Goal: Transaction & Acquisition: Purchase product/service

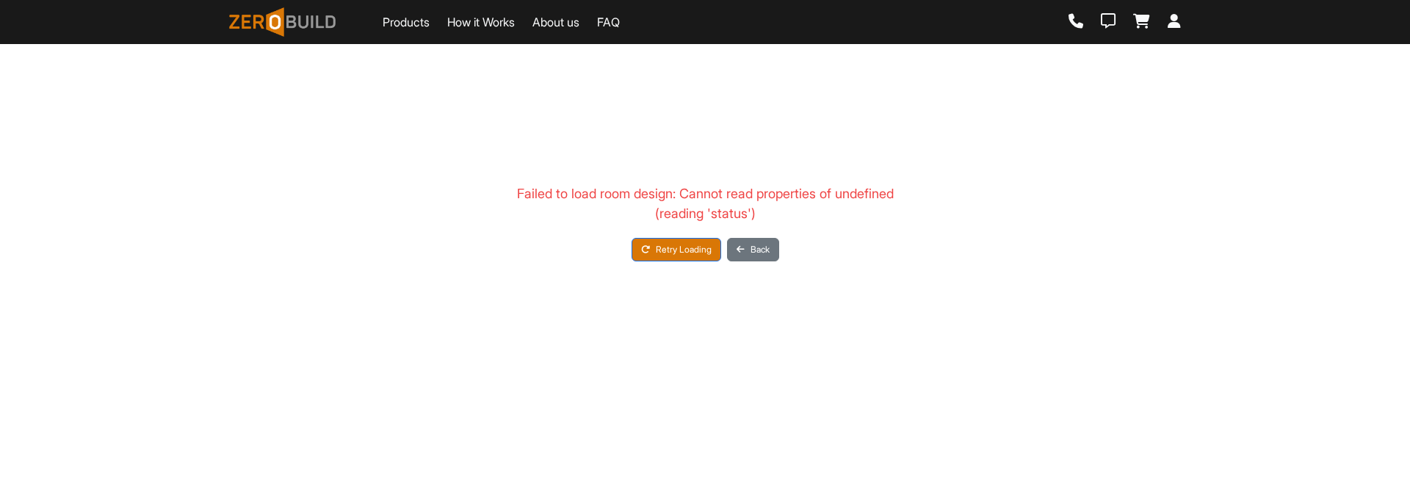
click at [706, 348] on div "Failed to load room design: Cannot read properties of undefined (reading 'statu…" at bounding box center [705, 222] width 952 height 287
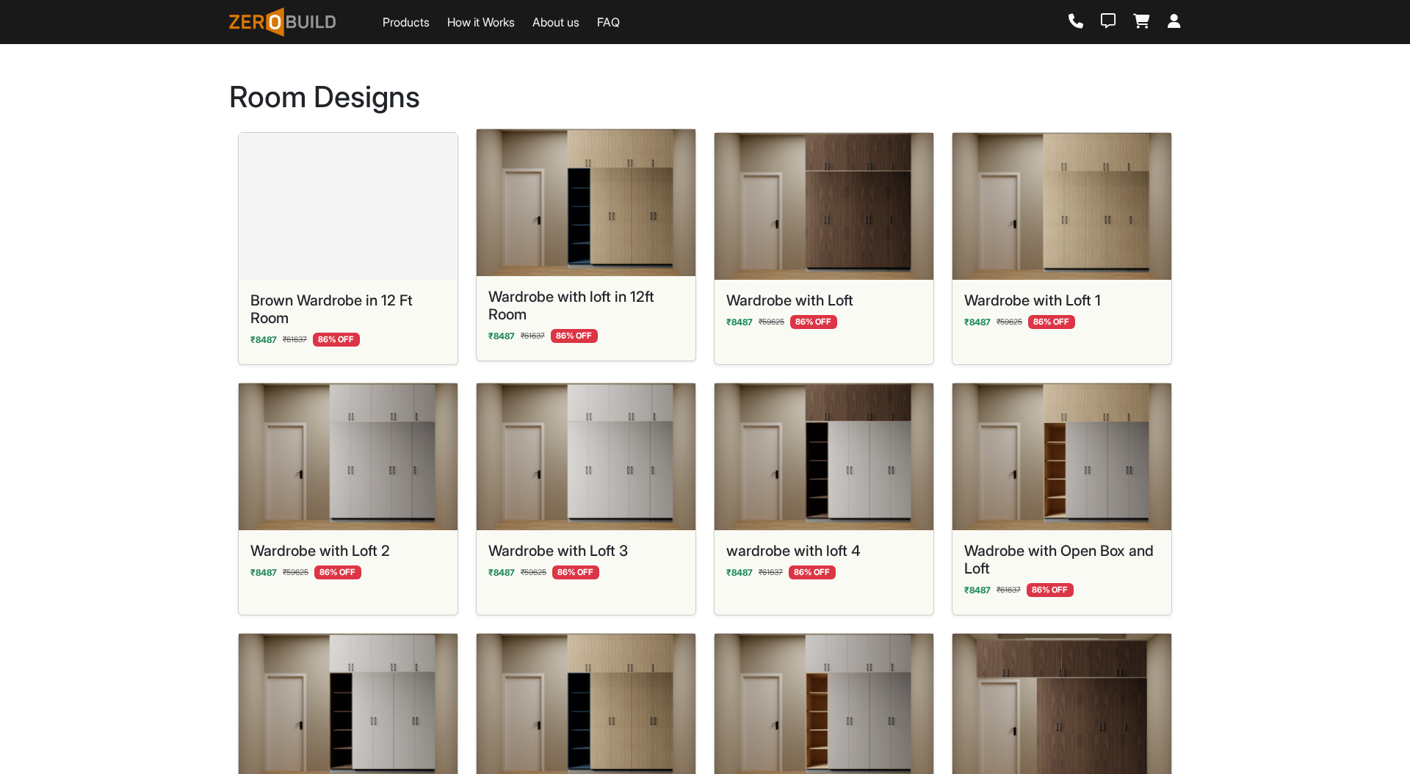
scroll to position [843, 0]
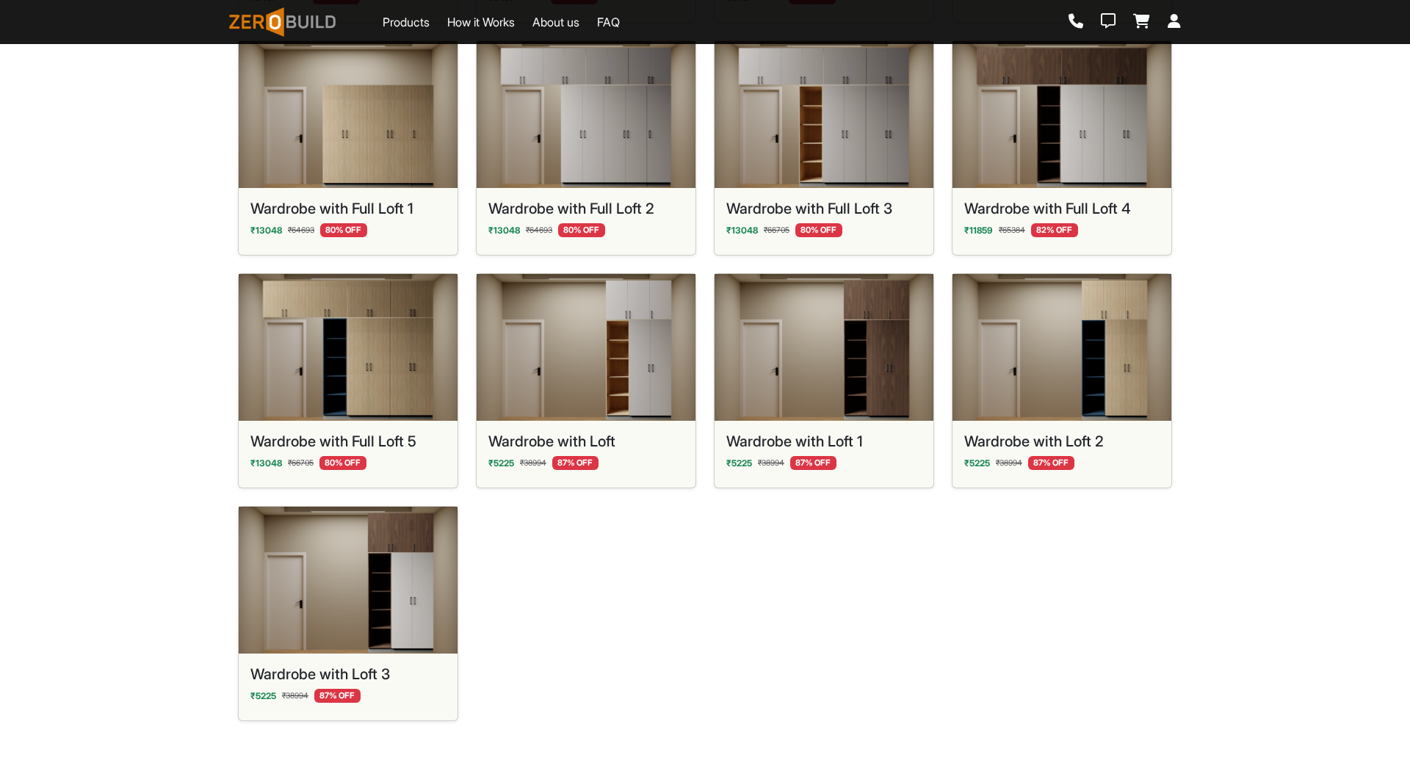
click at [668, 552] on div "Brown Wardrobe in 12 Ft Room ₹ 8487 ₹ 61637 86 % OFF Wardrobe with loft in 12ft…" at bounding box center [705, 14] width 952 height 1450
click at [673, 536] on div "Brown Wardrobe in 12 Ft Room ₹ 8487 ₹ 61637 86 % OFF Wardrobe with loft in 12ft…" at bounding box center [705, 14] width 952 height 1450
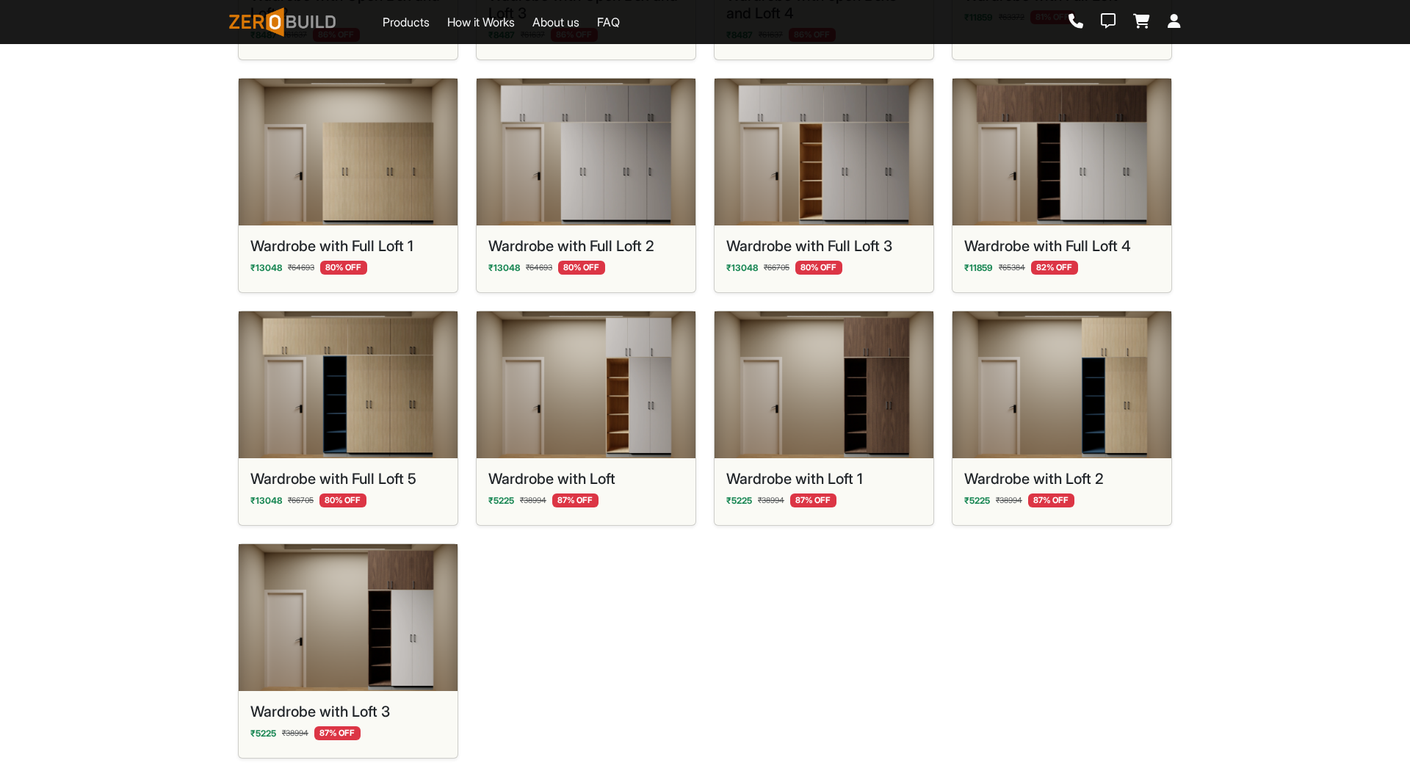
scroll to position [792, 0]
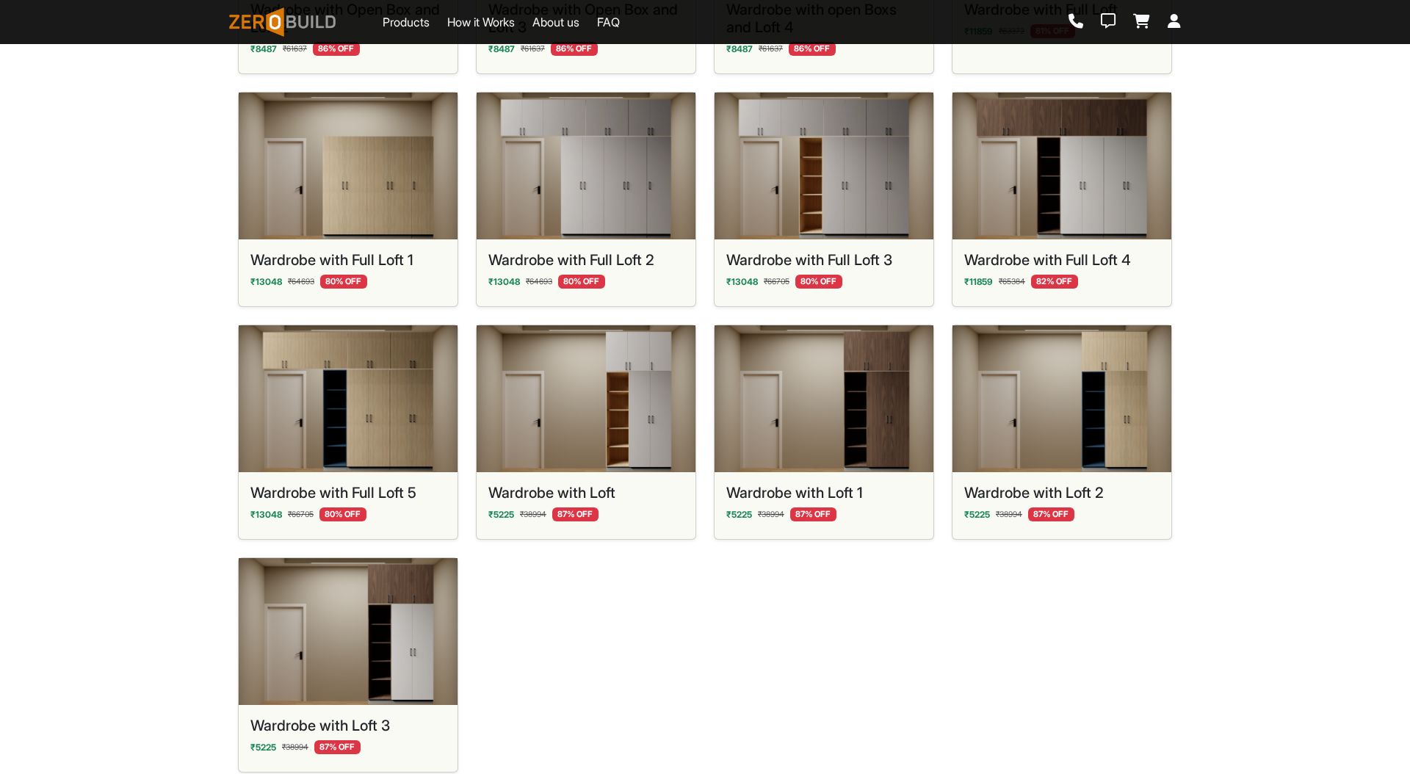
click at [677, 600] on div "Brown Wardrobe in 12 Ft Room ₹ 8487 ₹ 61637 86 % OFF Wardrobe with loft in 12ft…" at bounding box center [705, 66] width 952 height 1450
click at [651, 603] on div "Brown Wardrobe in 12 Ft Room ₹ 8487 ₹ 61637 86 % OFF Wardrobe with loft in 12ft…" at bounding box center [705, 66] width 952 height 1450
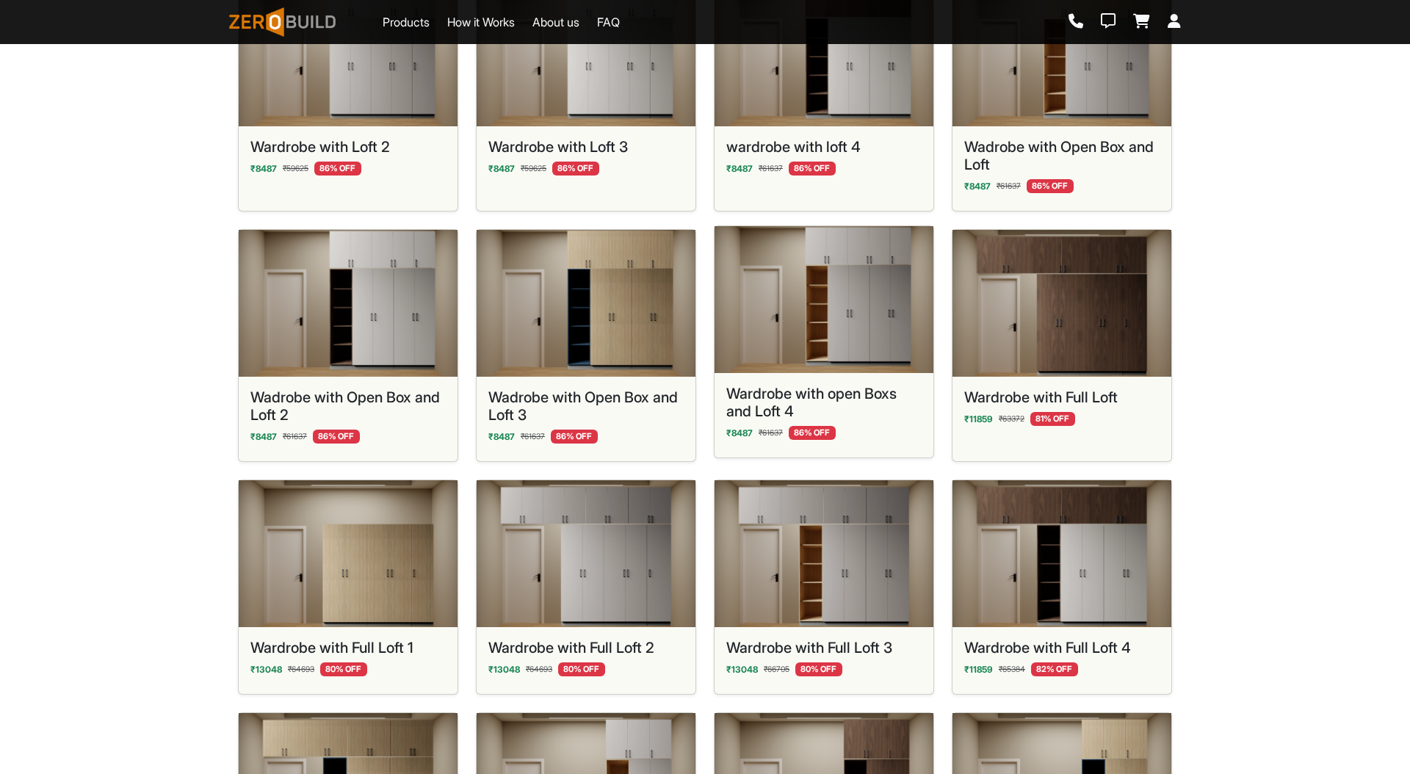
scroll to position [0, 0]
